Goal: Task Accomplishment & Management: Manage account settings

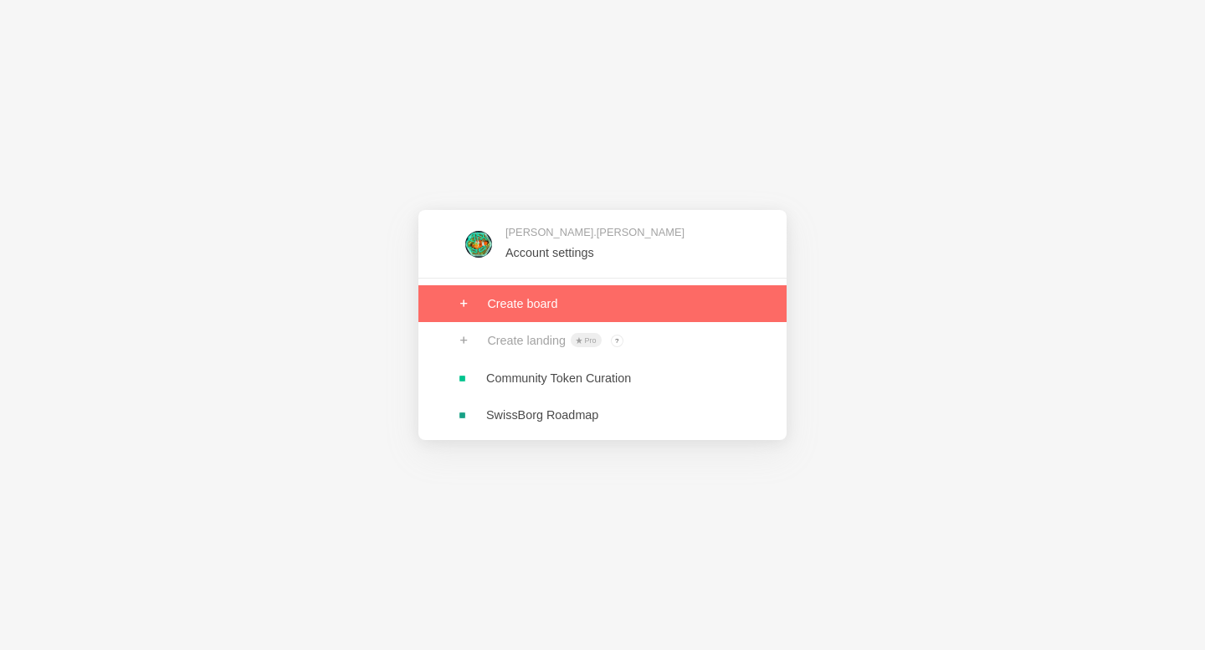
click at [560, 299] on link at bounding box center [602, 303] width 368 height 37
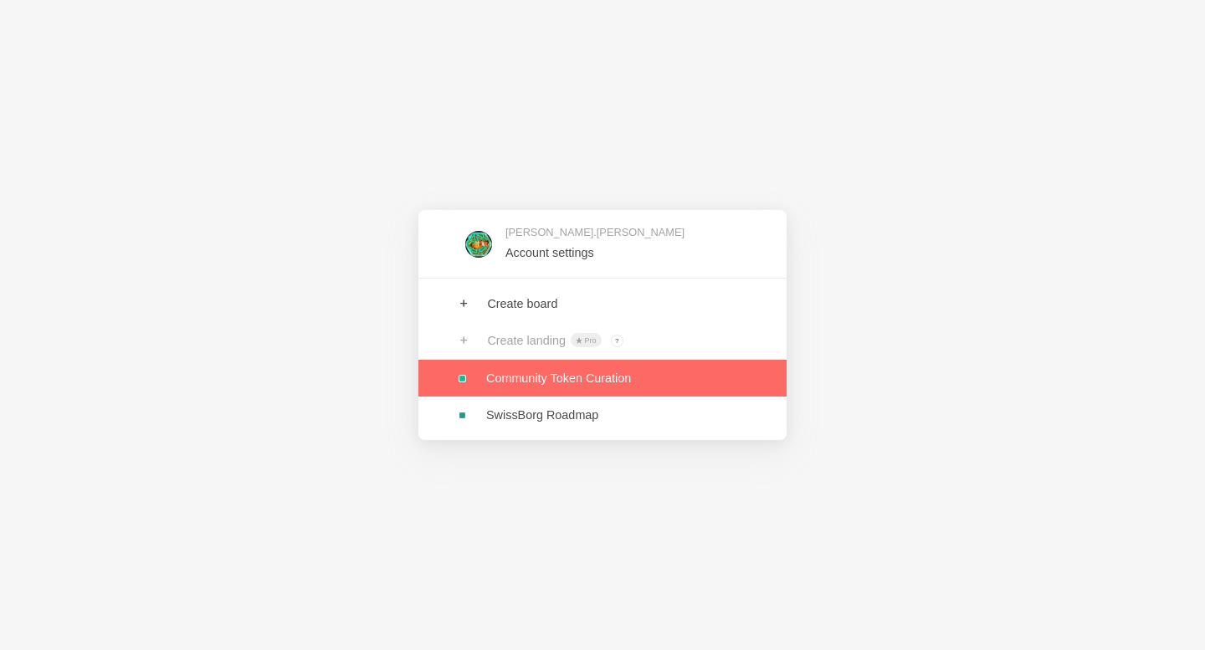
click at [603, 389] on link at bounding box center [602, 378] width 368 height 37
